Goal: Task Accomplishment & Management: Complete application form

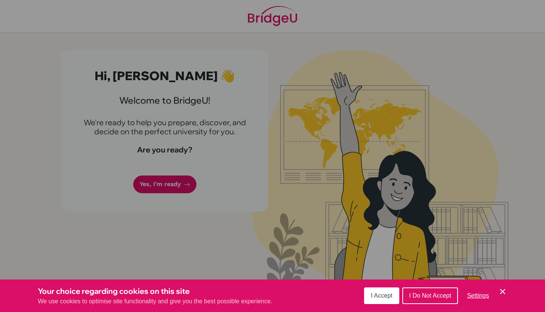
click at [154, 192] on div "Cookie Preferences" at bounding box center [272, 156] width 545 height 312
click at [177, 188] on div "Cookie Preferences" at bounding box center [272, 156] width 545 height 312
click at [178, 182] on div "Cookie Preferences" at bounding box center [272, 156] width 545 height 312
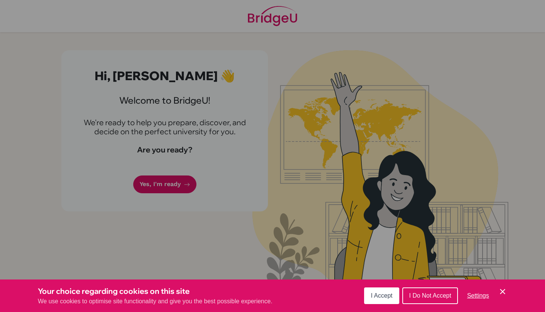
click at [194, 185] on div "Cookie Preferences" at bounding box center [272, 156] width 545 height 312
click at [191, 187] on div "Cookie Preferences" at bounding box center [272, 156] width 545 height 312
click at [381, 294] on span "I Accept" at bounding box center [382, 296] width 22 height 6
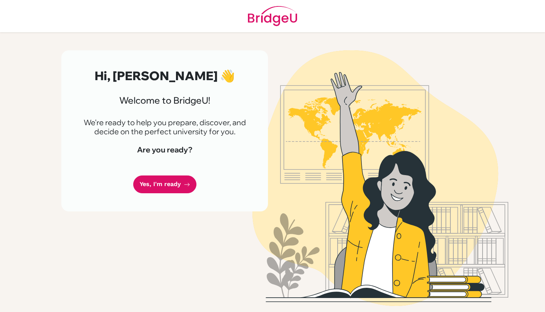
click at [179, 186] on link "Yes, I'm ready" at bounding box center [164, 185] width 63 height 18
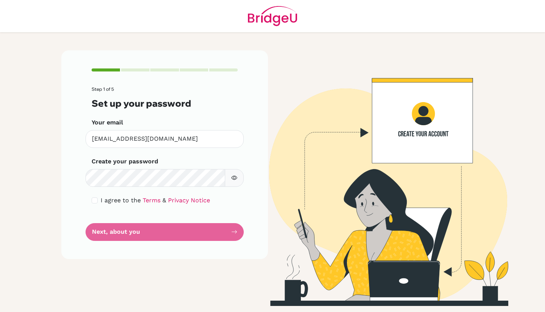
click at [232, 191] on form "Step 1 of 5 Set up your password Your email 4604@masdubai.ae Invalid email Crea…" at bounding box center [165, 164] width 146 height 154
click at [232, 185] on button "button" at bounding box center [234, 178] width 19 height 18
click at [235, 173] on button "button" at bounding box center [234, 178] width 19 height 18
click at [94, 201] on input "checkbox" at bounding box center [95, 201] width 6 height 6
checkbox input "true"
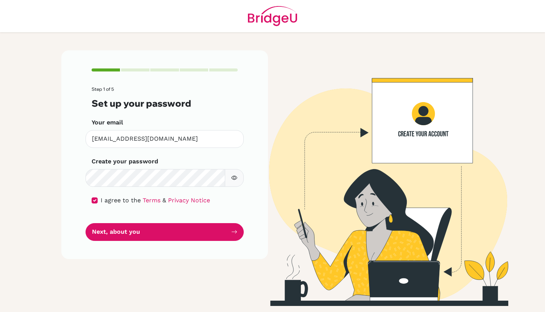
click at [114, 234] on button "Next, about you" at bounding box center [165, 232] width 158 height 18
